Goal: Task Accomplishment & Management: Use online tool/utility

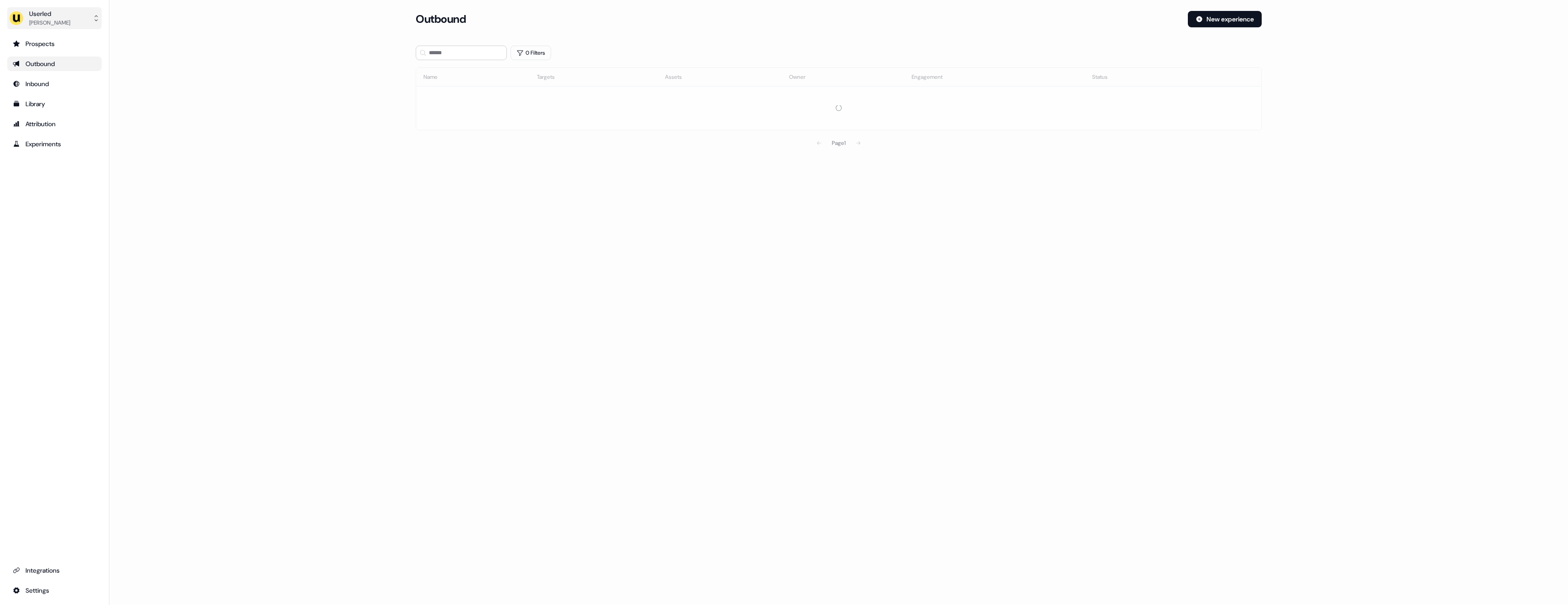
click at [76, 23] on button "Userled [PERSON_NAME]" at bounding box center [54, 18] width 94 height 22
click at [73, 41] on div "Impersonate (Admin)" at bounding box center [54, 43] width 86 height 16
click at [478, 72] on div at bounding box center [839, 74] width 846 height 7
click at [480, 63] on div "Select org" at bounding box center [454, 63] width 68 height 9
type input "***"
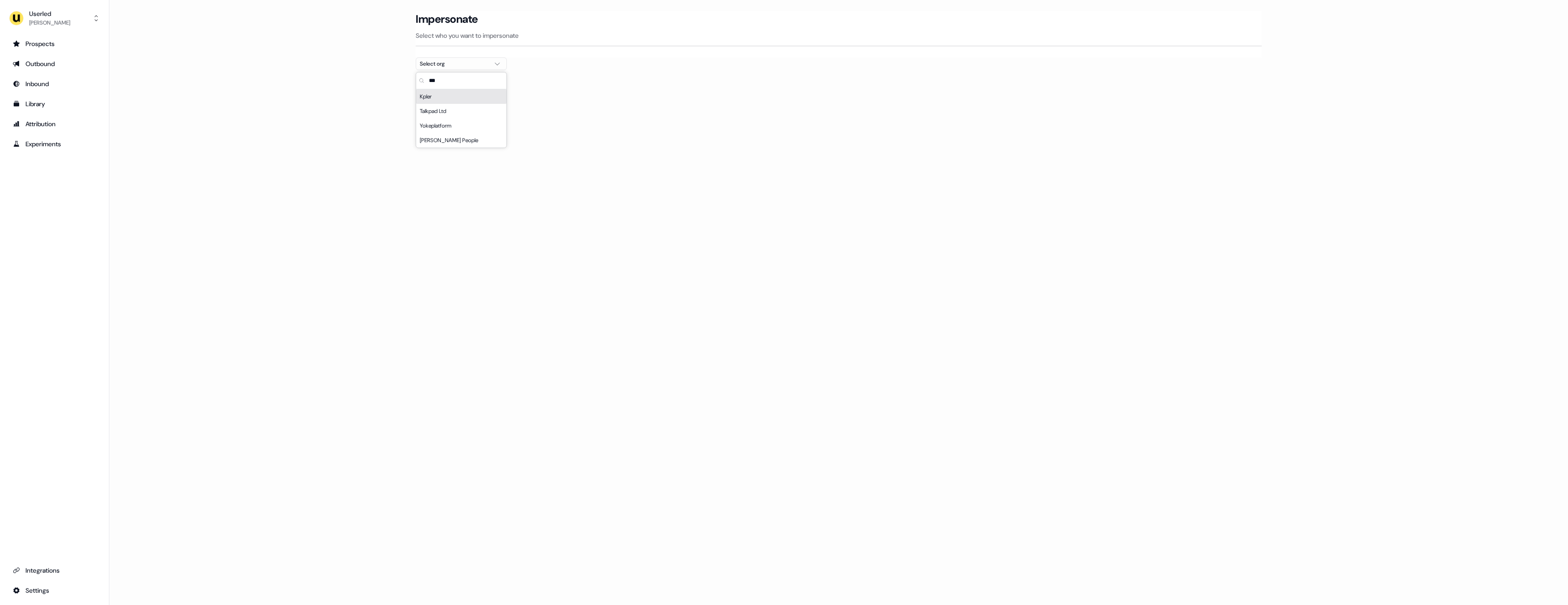
click at [474, 96] on div "Kpler" at bounding box center [461, 97] width 90 height 15
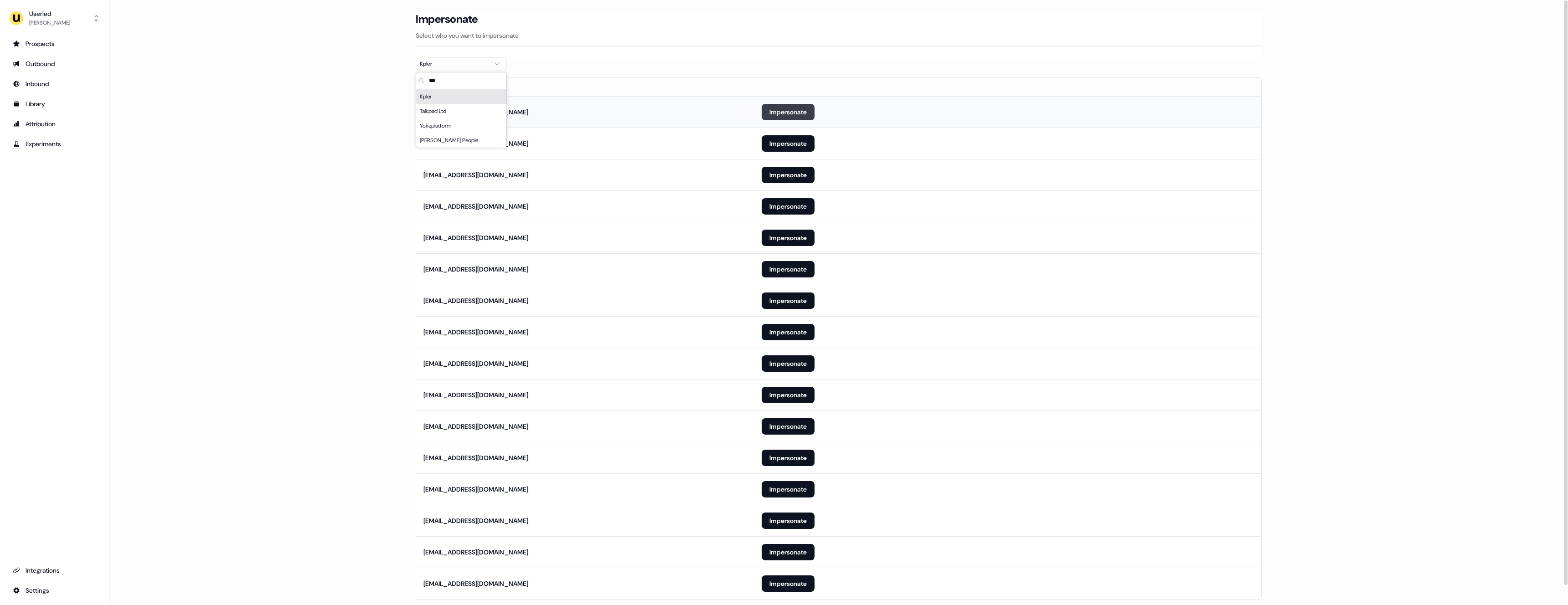
click at [805, 111] on button "Impersonate" at bounding box center [788, 112] width 53 height 16
